Goal: Task Accomplishment & Management: Complete application form

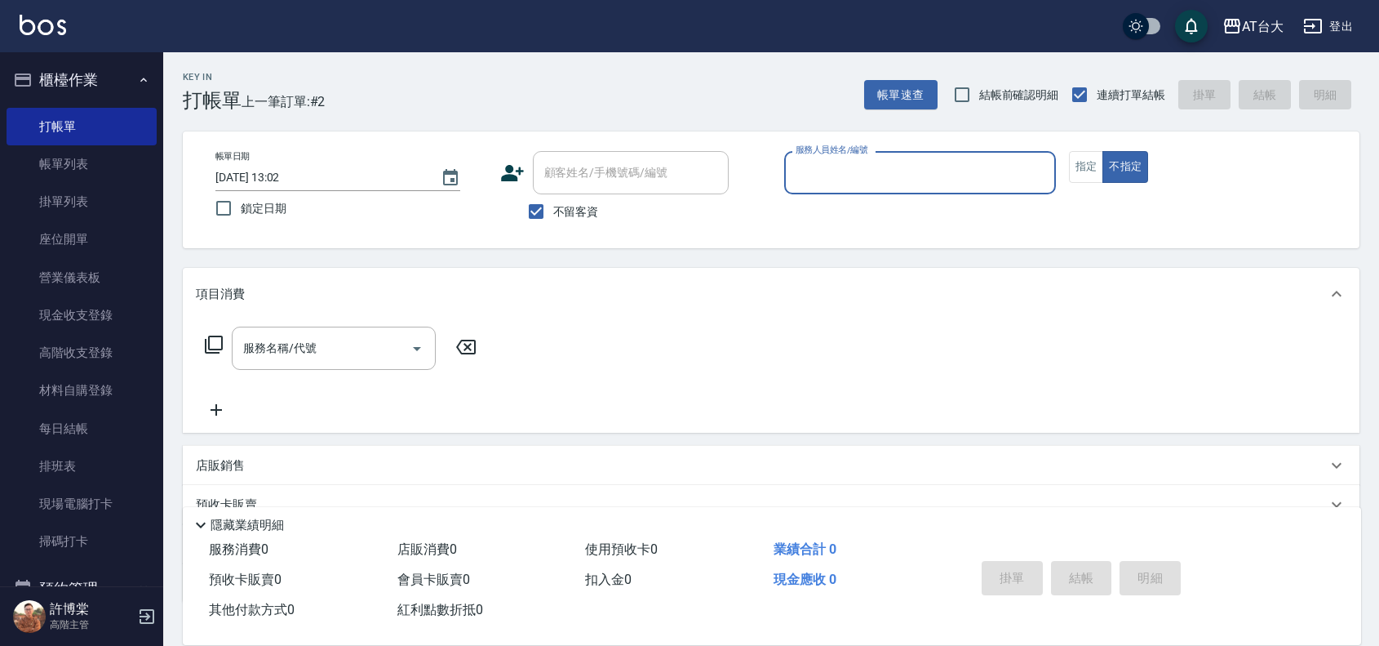
click at [845, 176] on input "服務人員姓名/編號" at bounding box center [920, 172] width 257 height 29
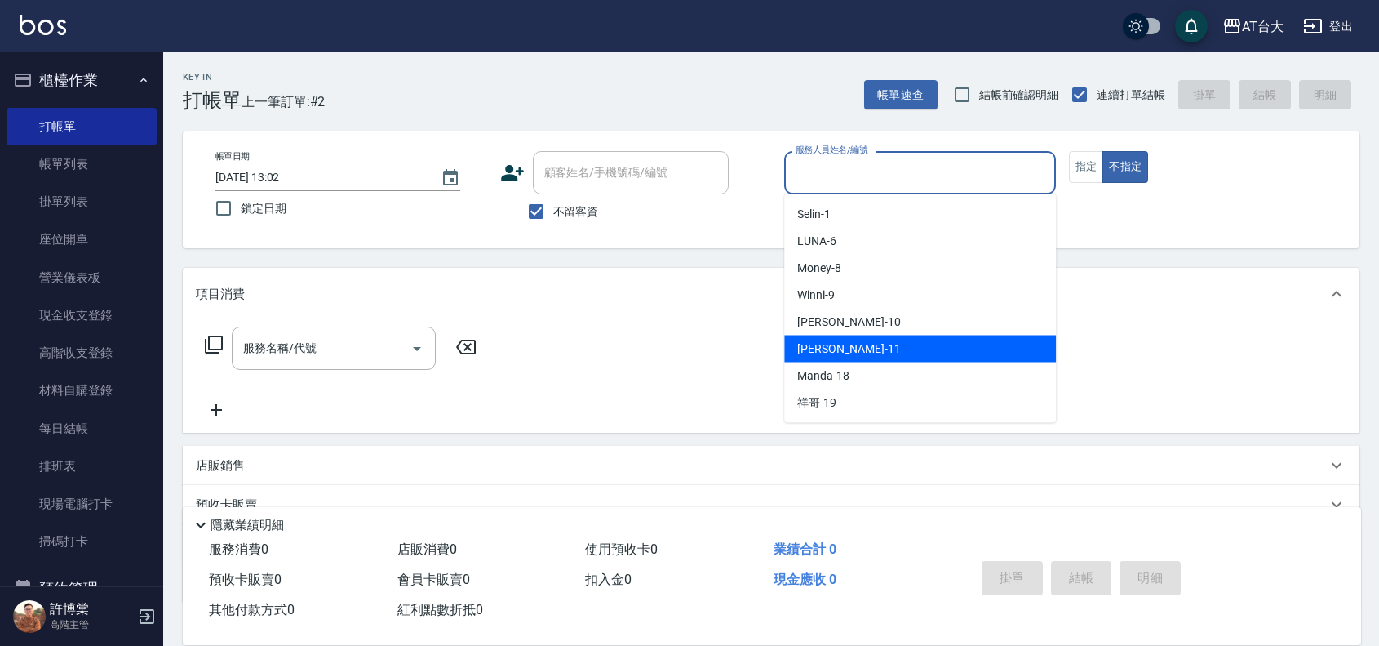
click at [855, 348] on div "[PERSON_NAME] -11" at bounding box center [920, 348] width 272 height 27
type input "[PERSON_NAME]-11"
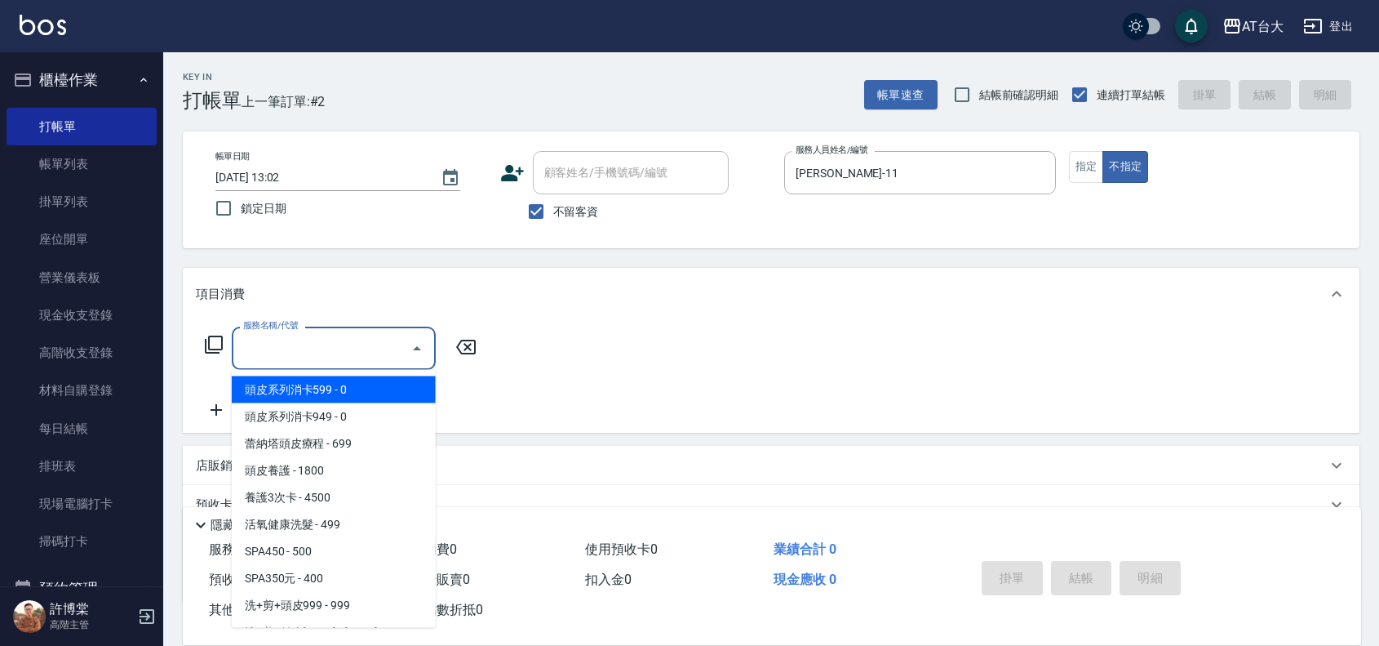
click at [296, 340] on div "服務名稱/代號 服務名稱/代號" at bounding box center [334, 347] width 204 height 43
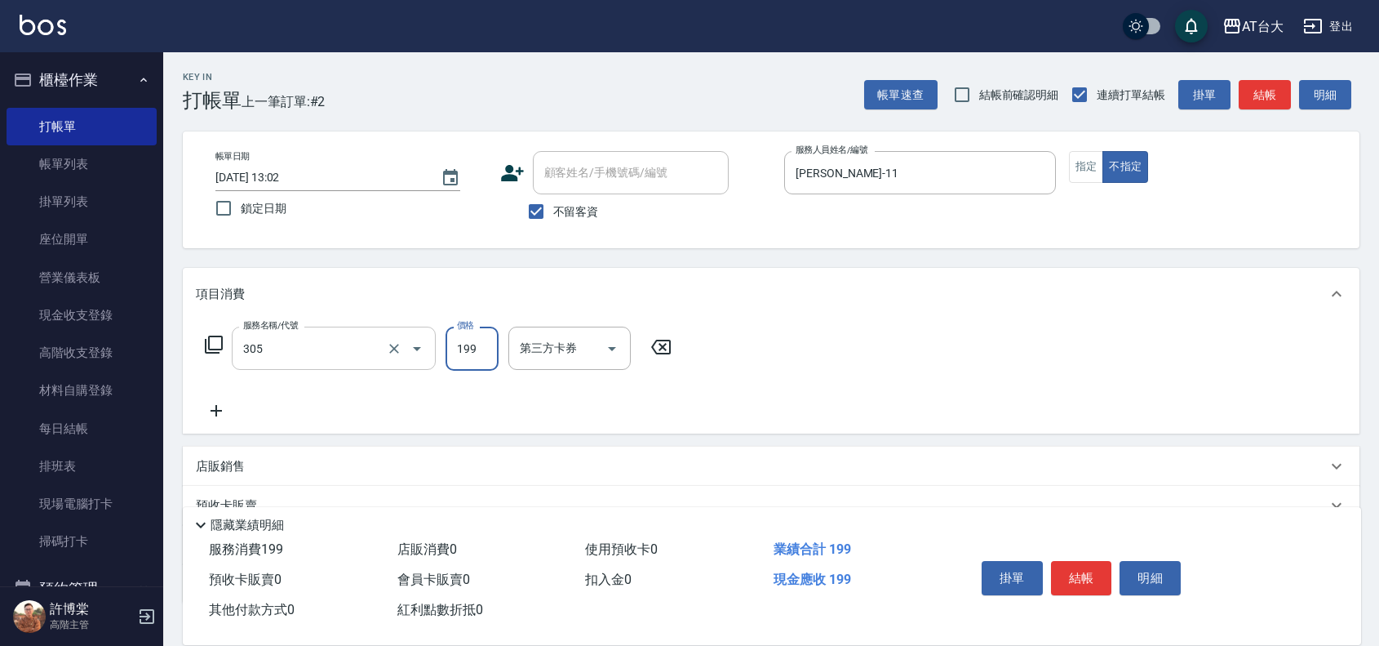
type input "剪髮(305)"
type input "250"
click at [1087, 574] on button "結帳" at bounding box center [1081, 578] width 61 height 34
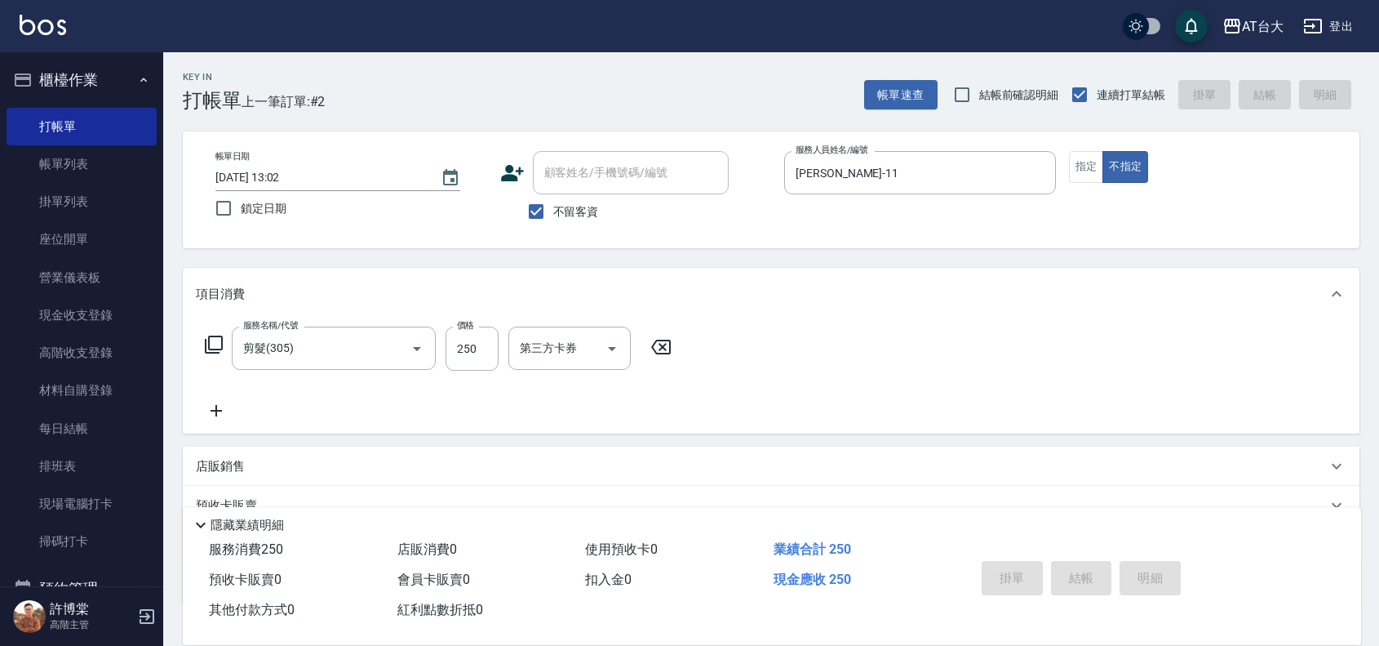
type input "[DATE] 13:39"
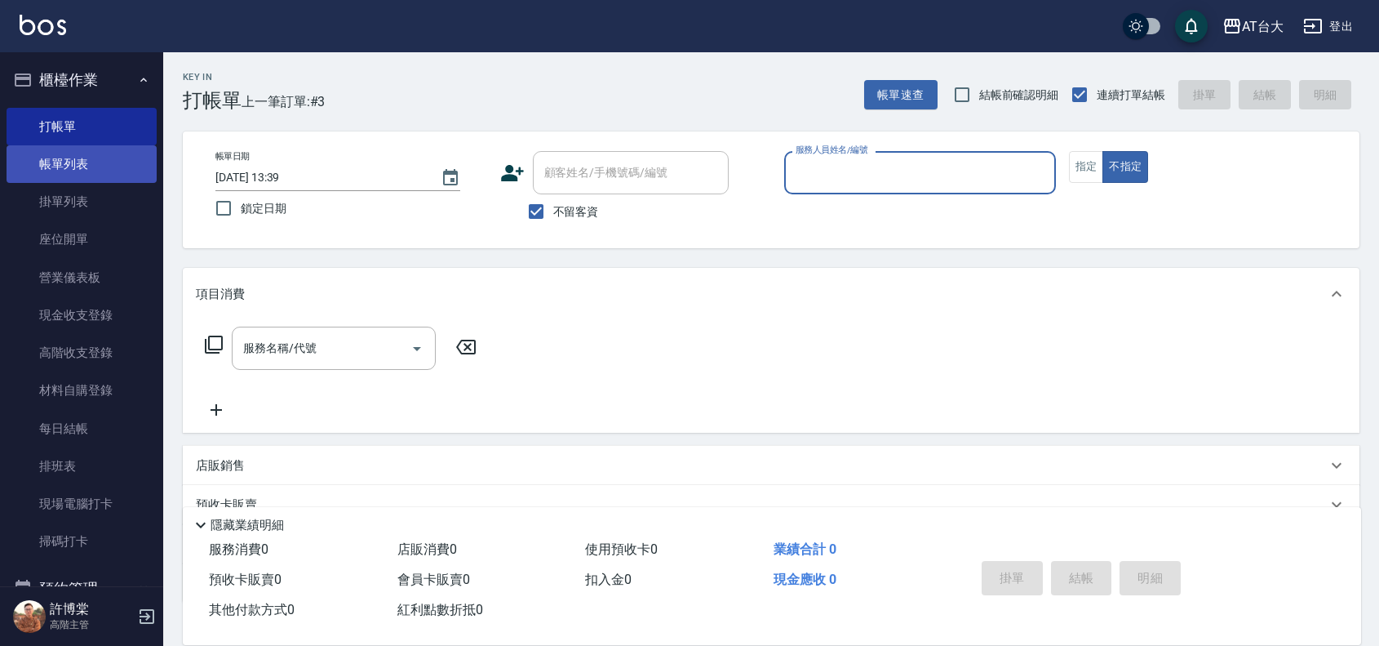
click at [84, 176] on link "帳單列表" at bounding box center [82, 164] width 150 height 38
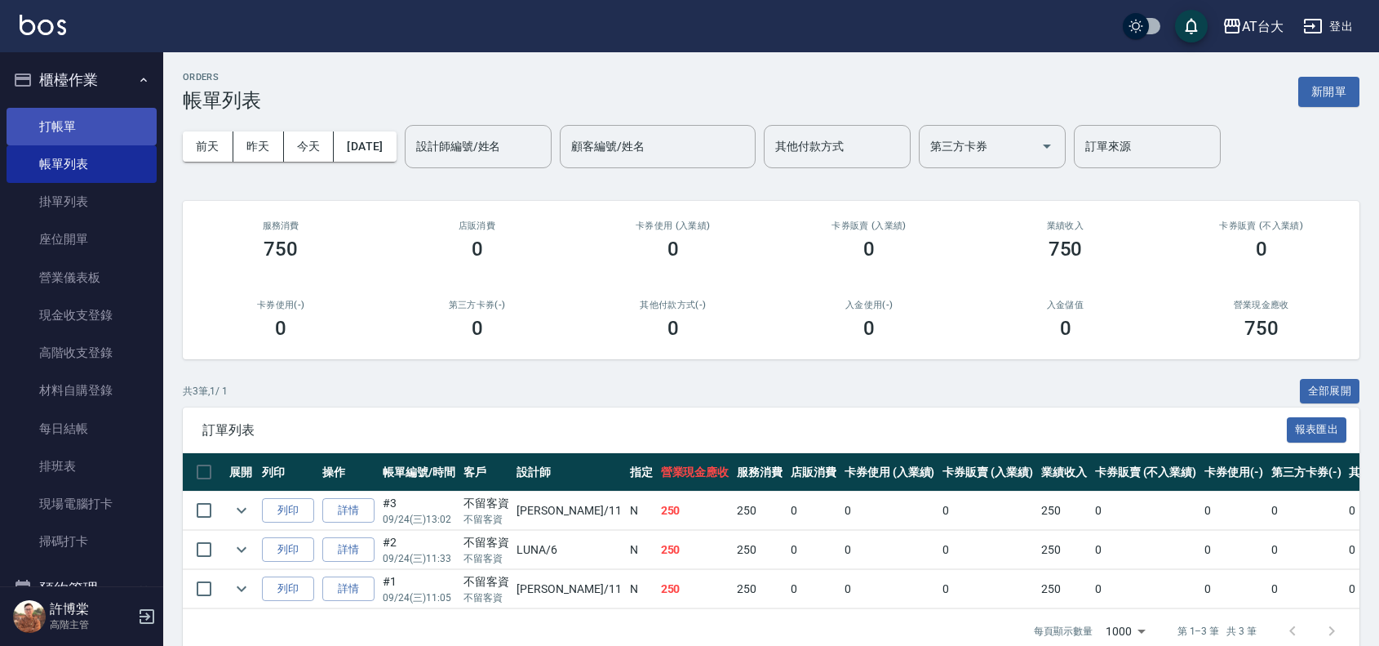
click at [72, 115] on link "打帳單" at bounding box center [82, 127] width 150 height 38
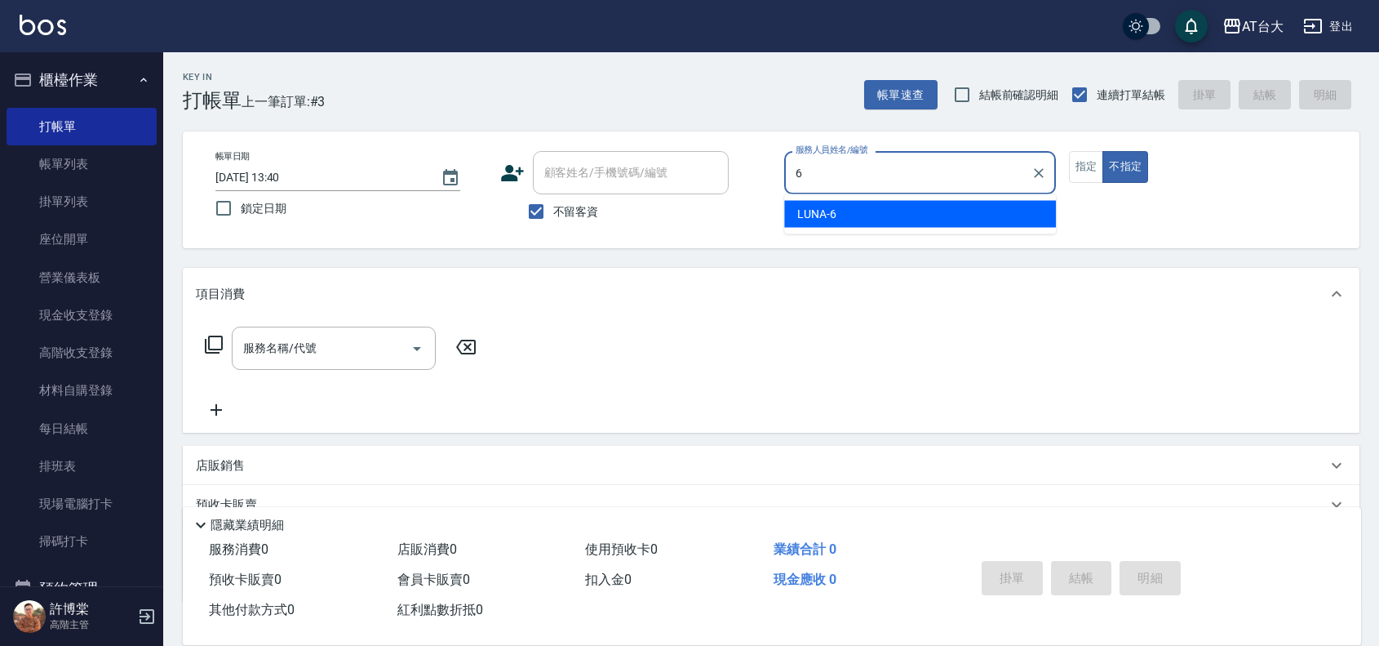
type input "LUNA-6"
type button "false"
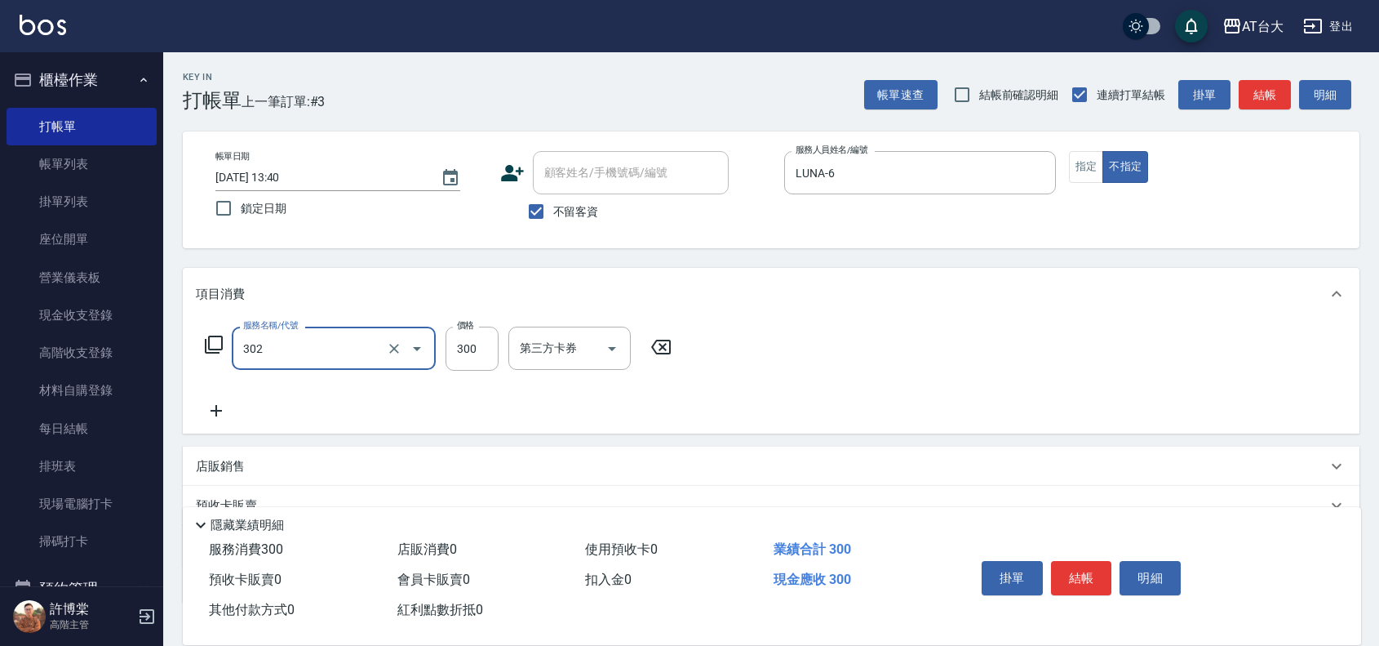
type input "剪髮(302)"
type input "450"
click at [1074, 561] on button "結帳" at bounding box center [1081, 578] width 61 height 34
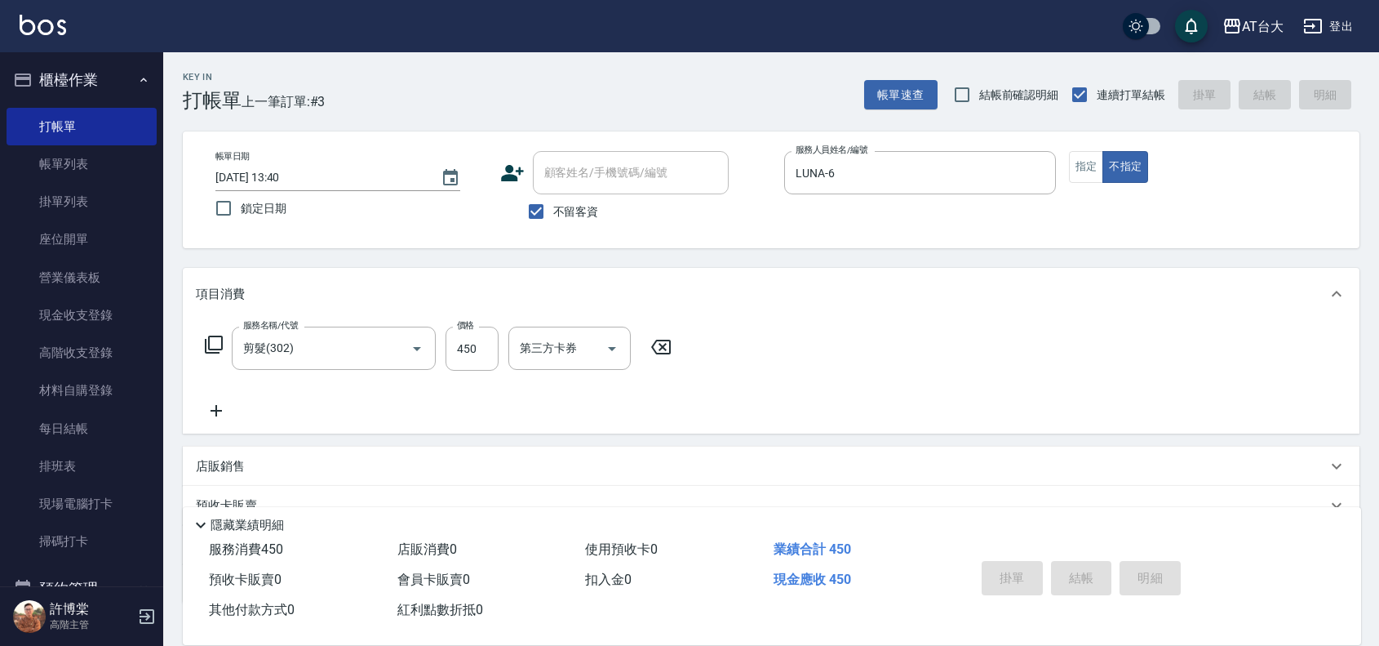
type input "[DATE] 13:50"
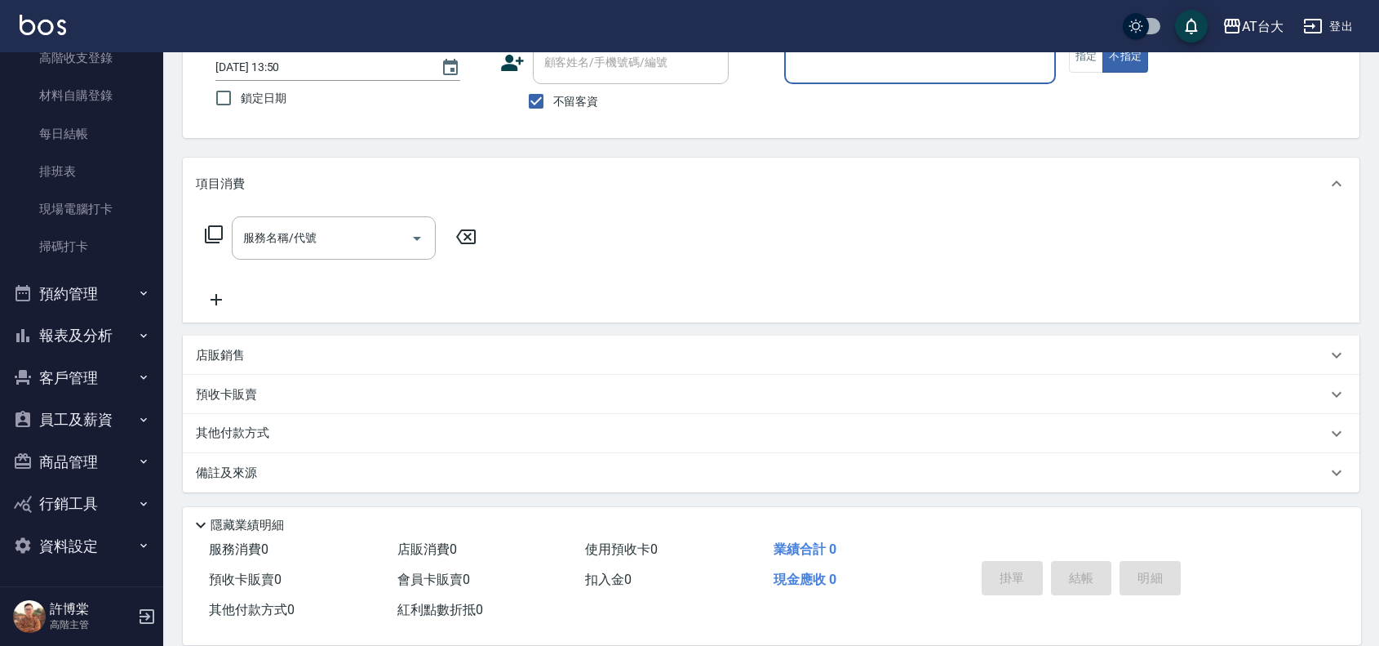
scroll to position [112, 0]
click at [117, 348] on button "報表及分析" at bounding box center [82, 335] width 150 height 42
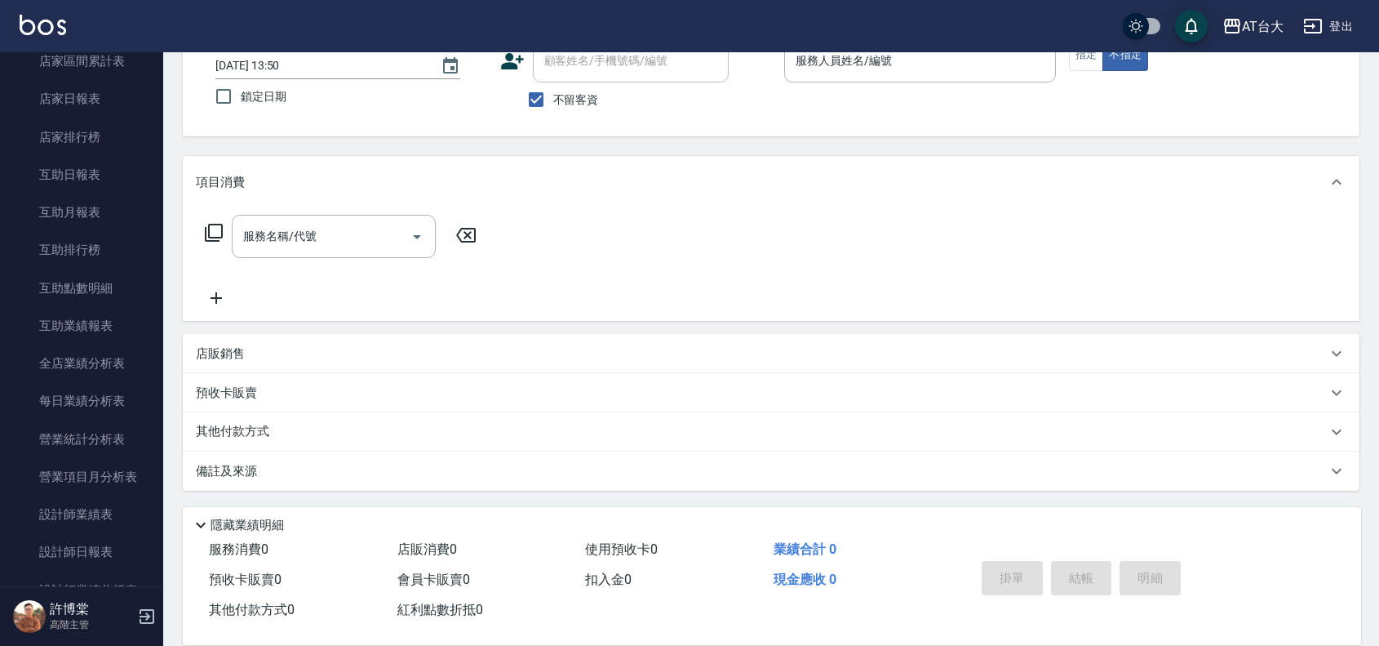
scroll to position [805, 0]
click at [128, 437] on link "設計師日報表" at bounding box center [82, 438] width 150 height 38
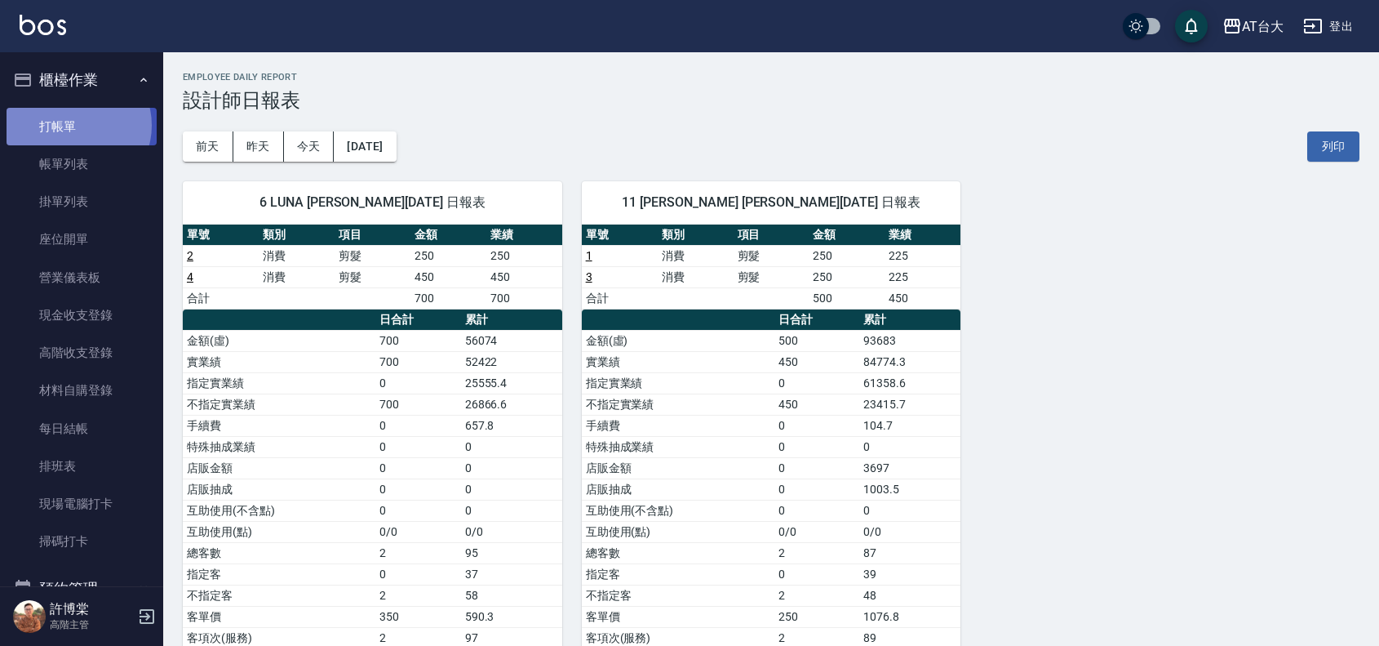
click at [78, 125] on link "打帳單" at bounding box center [82, 127] width 150 height 38
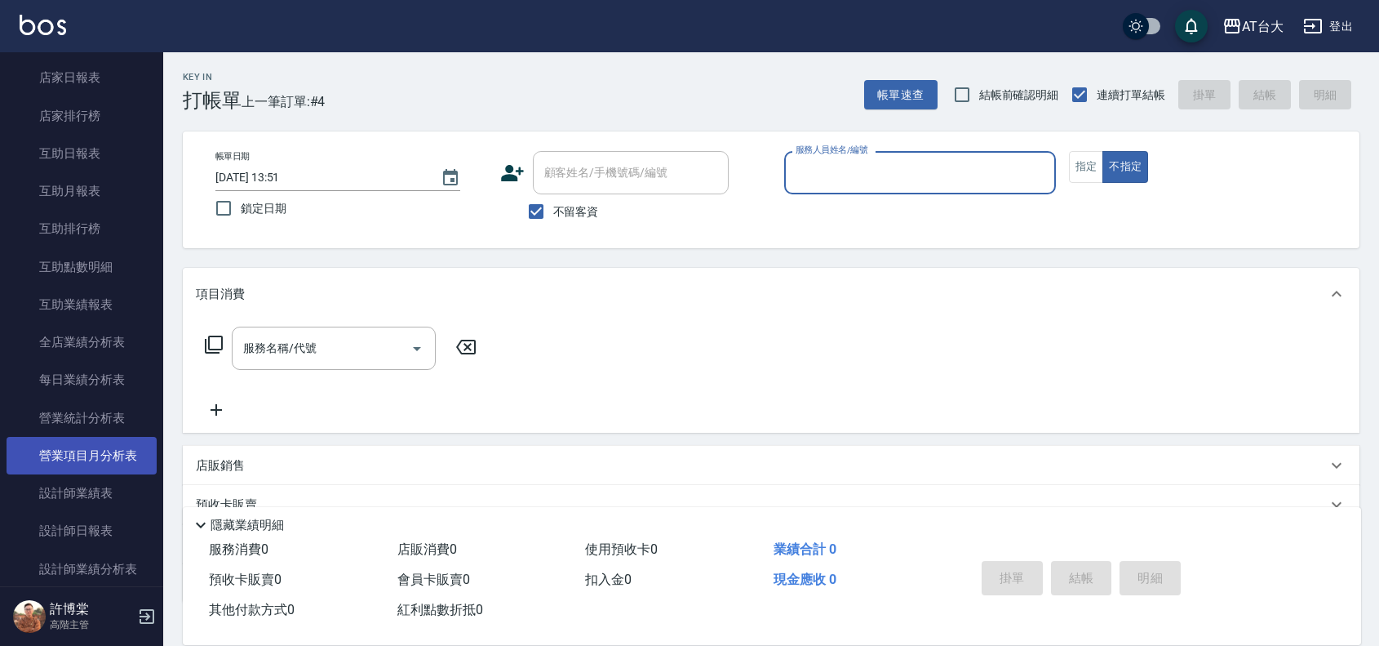
scroll to position [714, 0]
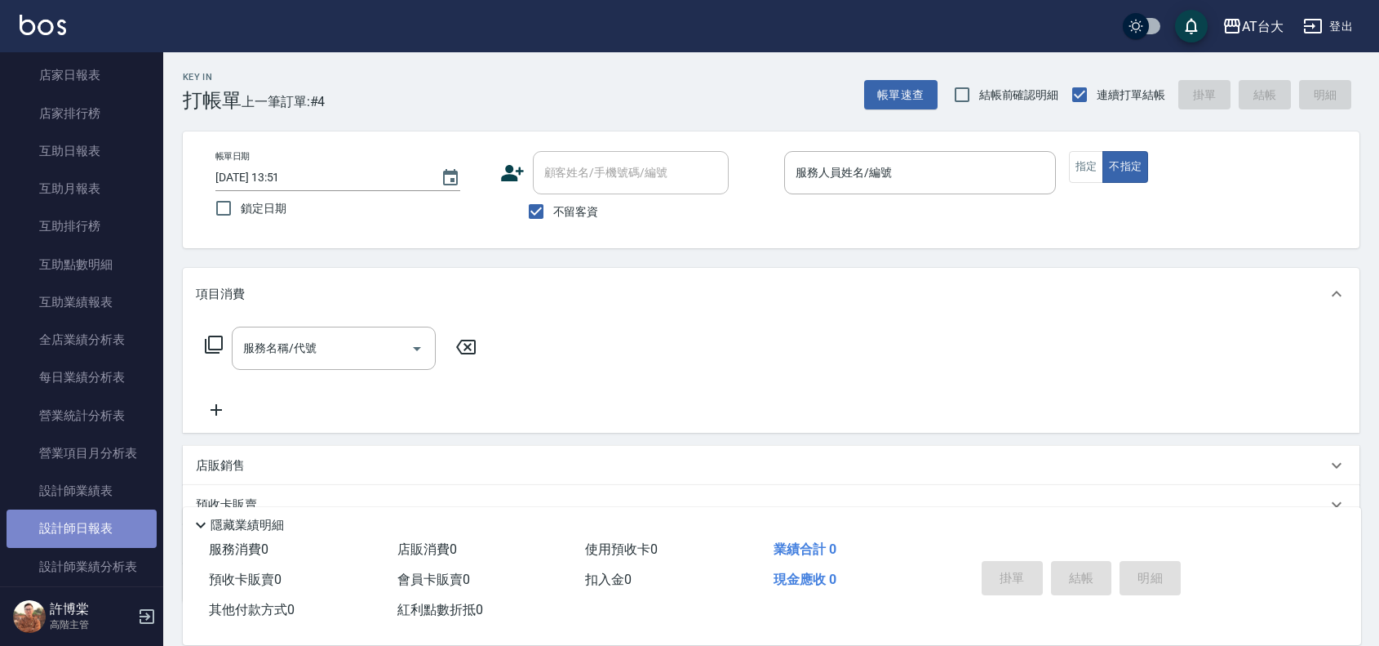
click at [112, 532] on link "設計師日報表" at bounding box center [82, 528] width 150 height 38
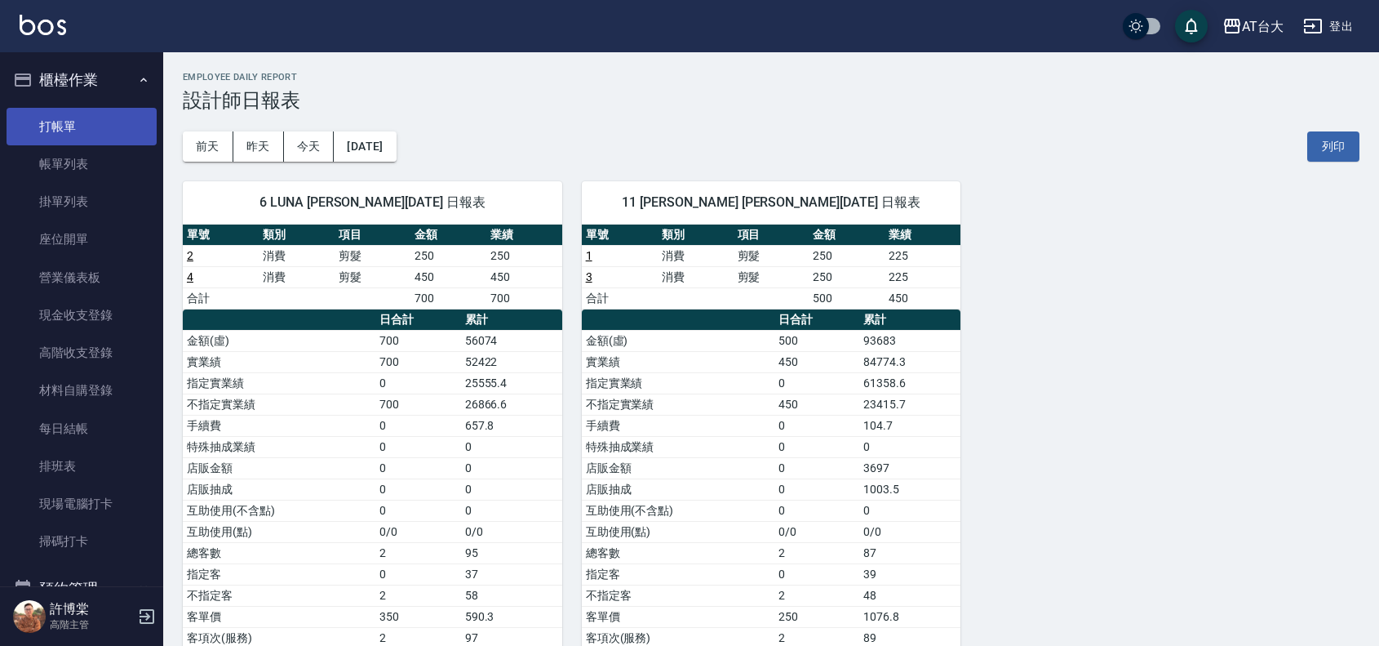
click at [64, 119] on link "打帳單" at bounding box center [82, 127] width 150 height 38
